Goal: Information Seeking & Learning: Learn about a topic

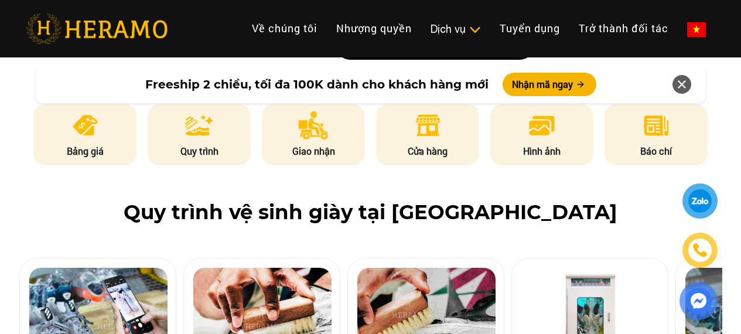
scroll to position [586, 0]
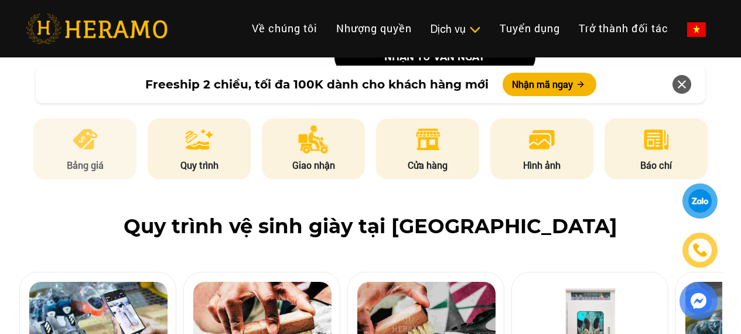
click at [124, 153] on li "Bảng giá" at bounding box center [84, 148] width 103 height 61
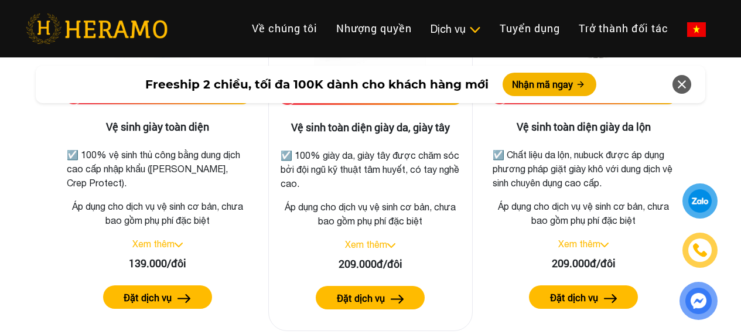
scroll to position [1754, 0]
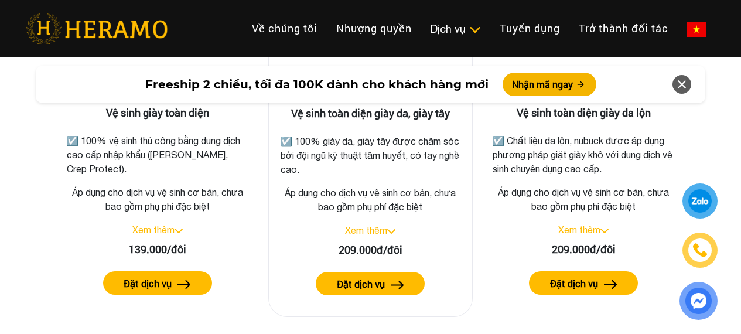
click at [372, 228] on link "Xem thêm" at bounding box center [366, 230] width 42 height 11
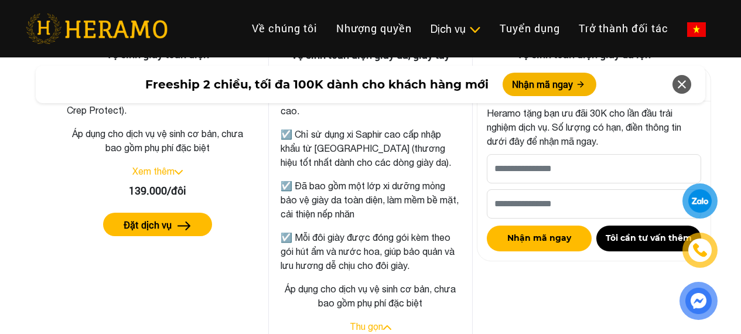
scroll to position [1578, 0]
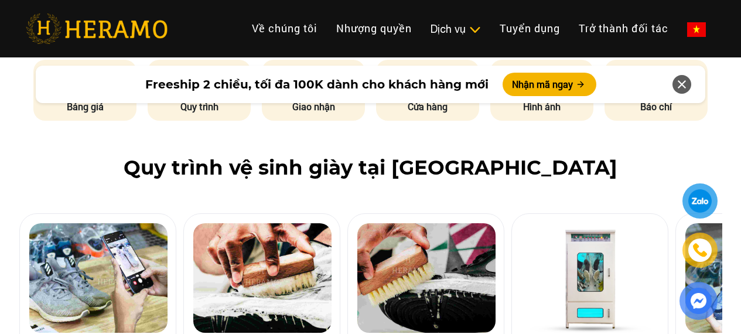
scroll to position [586, 0]
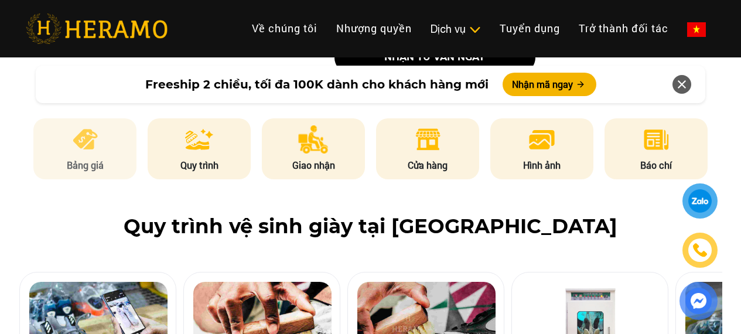
click at [80, 142] on img at bounding box center [85, 139] width 29 height 28
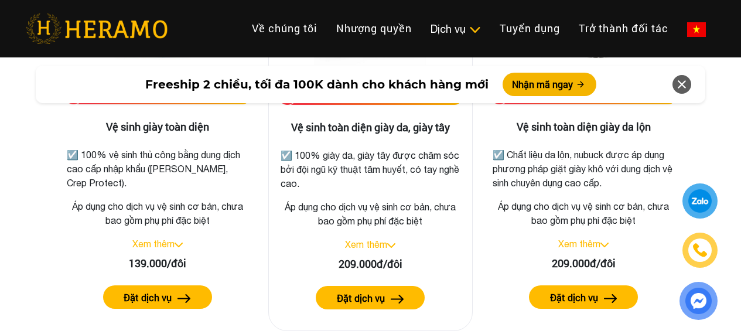
scroll to position [1754, 0]
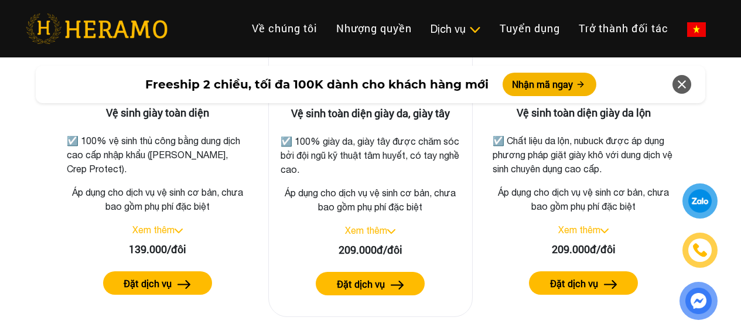
click at [391, 283] on img at bounding box center [397, 285] width 13 height 9
click at [377, 230] on link "Xem thêm" at bounding box center [366, 230] width 42 height 11
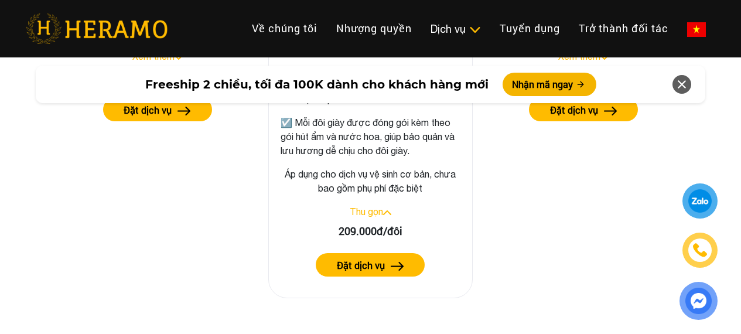
scroll to position [1929, 0]
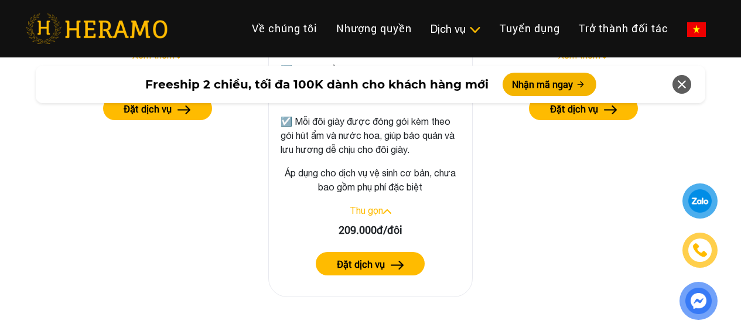
click at [363, 211] on link "Thu gọn" at bounding box center [366, 210] width 33 height 11
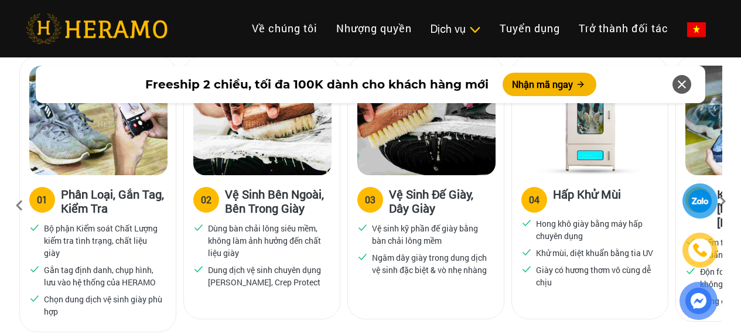
scroll to position [816, 0]
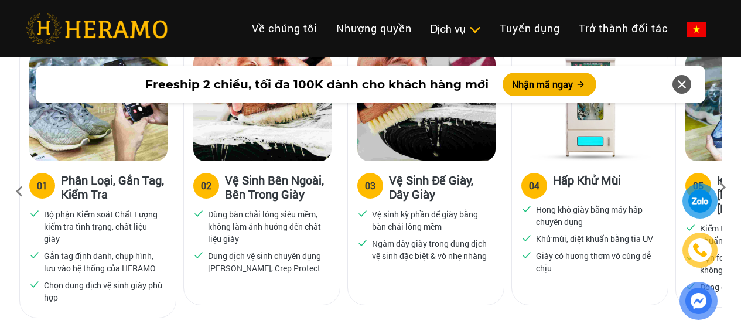
click at [683, 85] on icon at bounding box center [682, 84] width 14 height 21
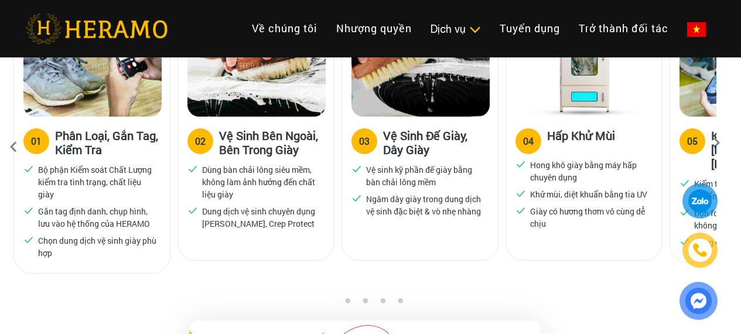
scroll to position [874, 6]
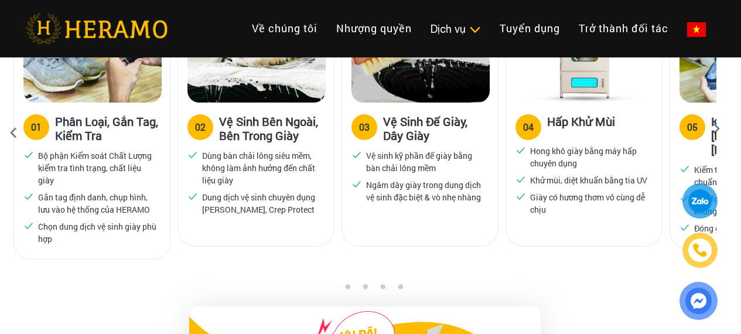
click at [714, 129] on icon at bounding box center [716, 133] width 21 height 8
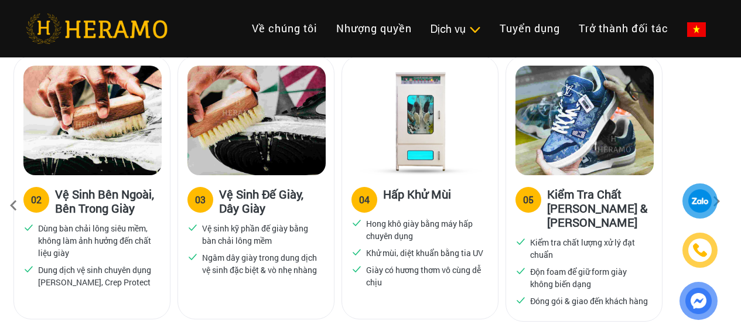
scroll to position [816, 6]
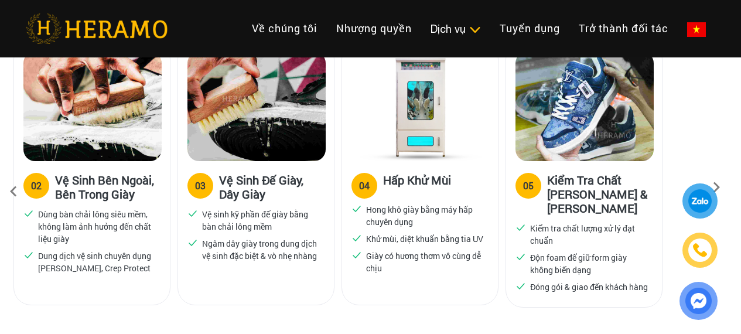
click at [13, 191] on icon at bounding box center [13, 192] width 21 height 32
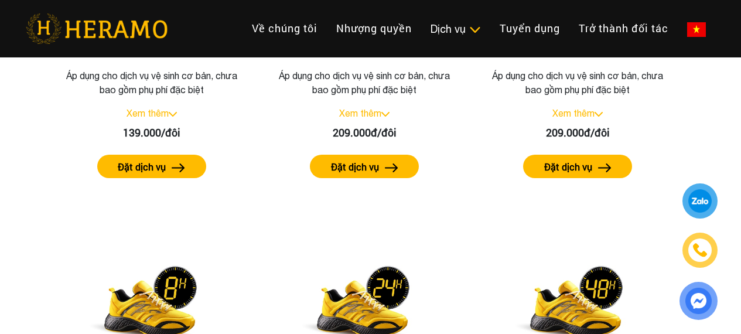
scroll to position [1870, 6]
